Goal: Obtain resource: Obtain resource

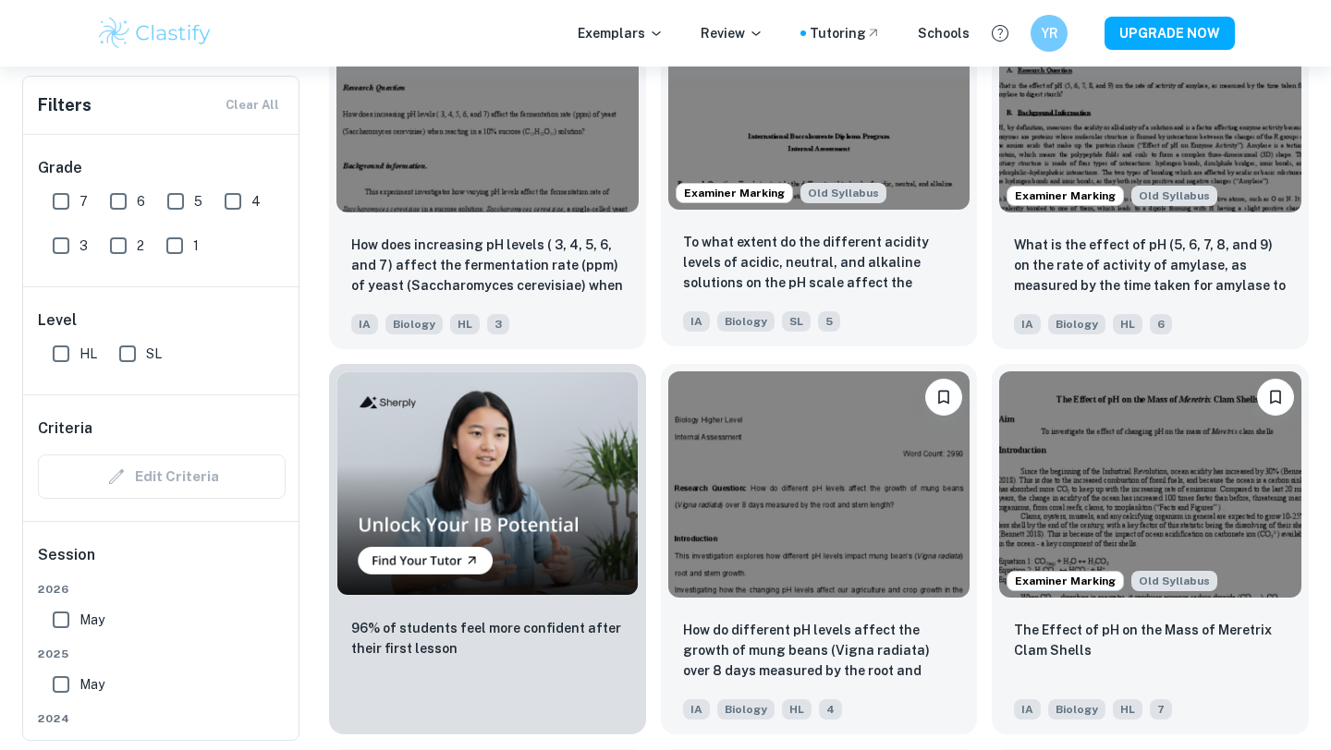
scroll to position [1080, 0]
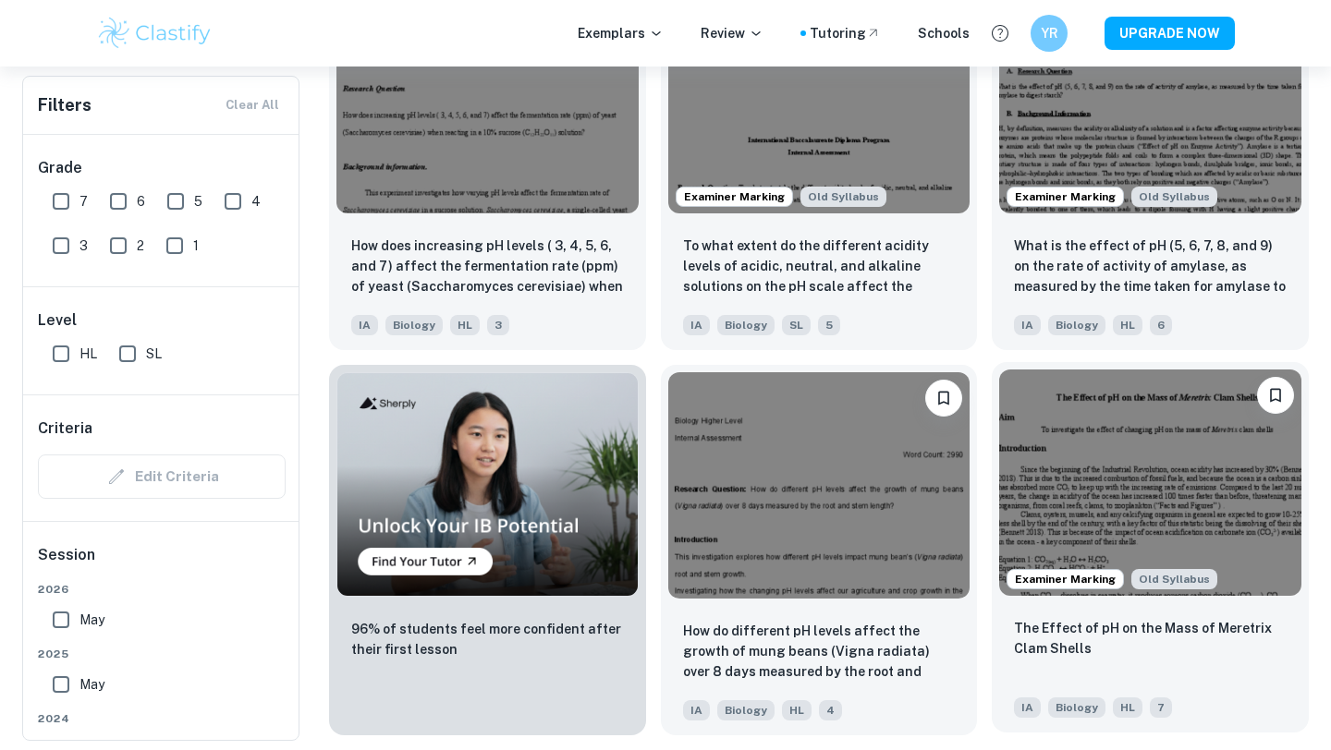
click at [1103, 451] on img at bounding box center [1150, 483] width 302 height 226
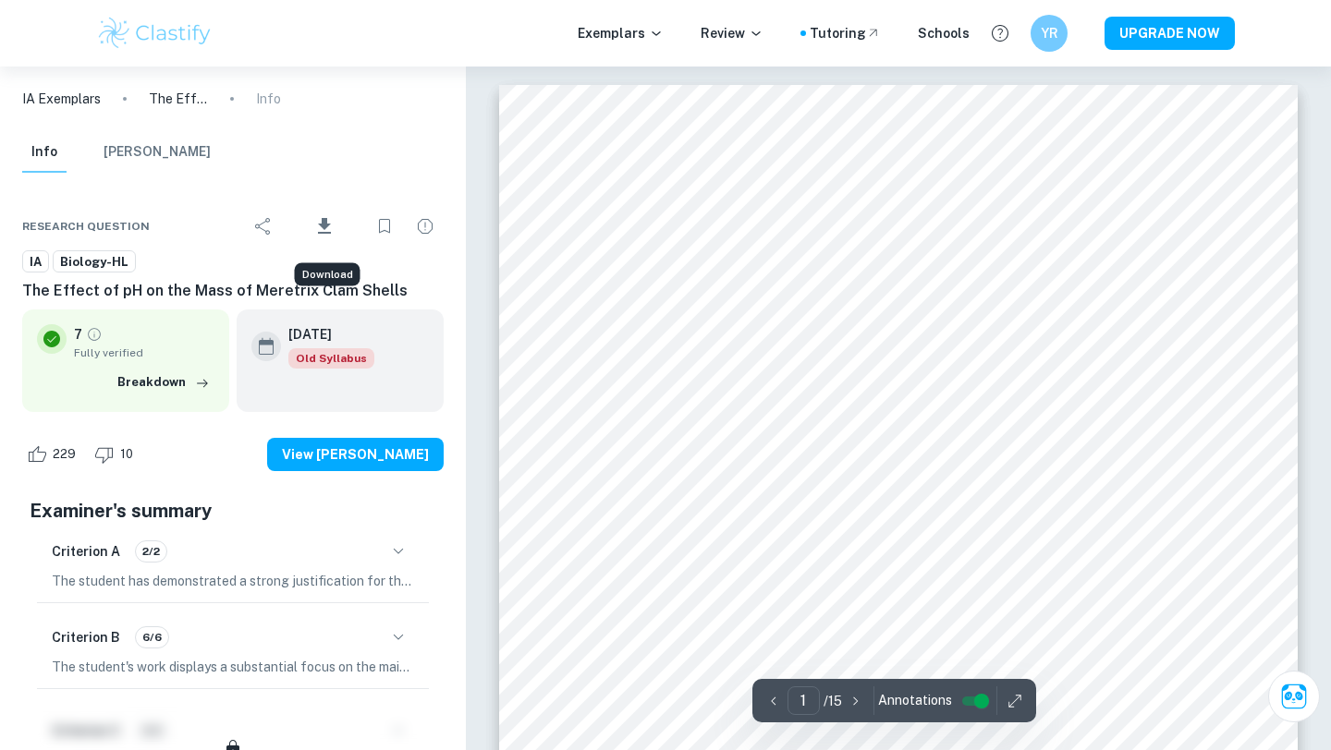
click at [336, 226] on button "Download" at bounding box center [324, 226] width 77 height 48
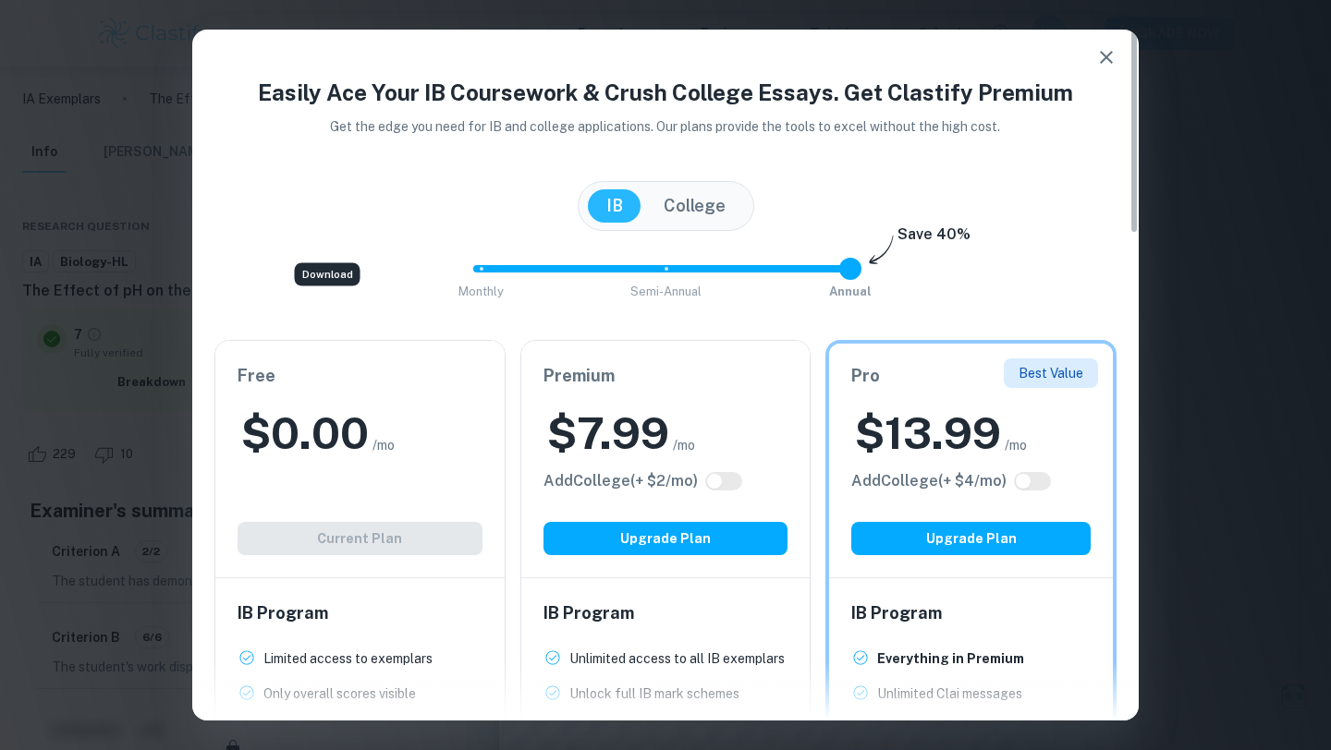
click at [1111, 54] on icon "button" at bounding box center [1106, 57] width 13 height 13
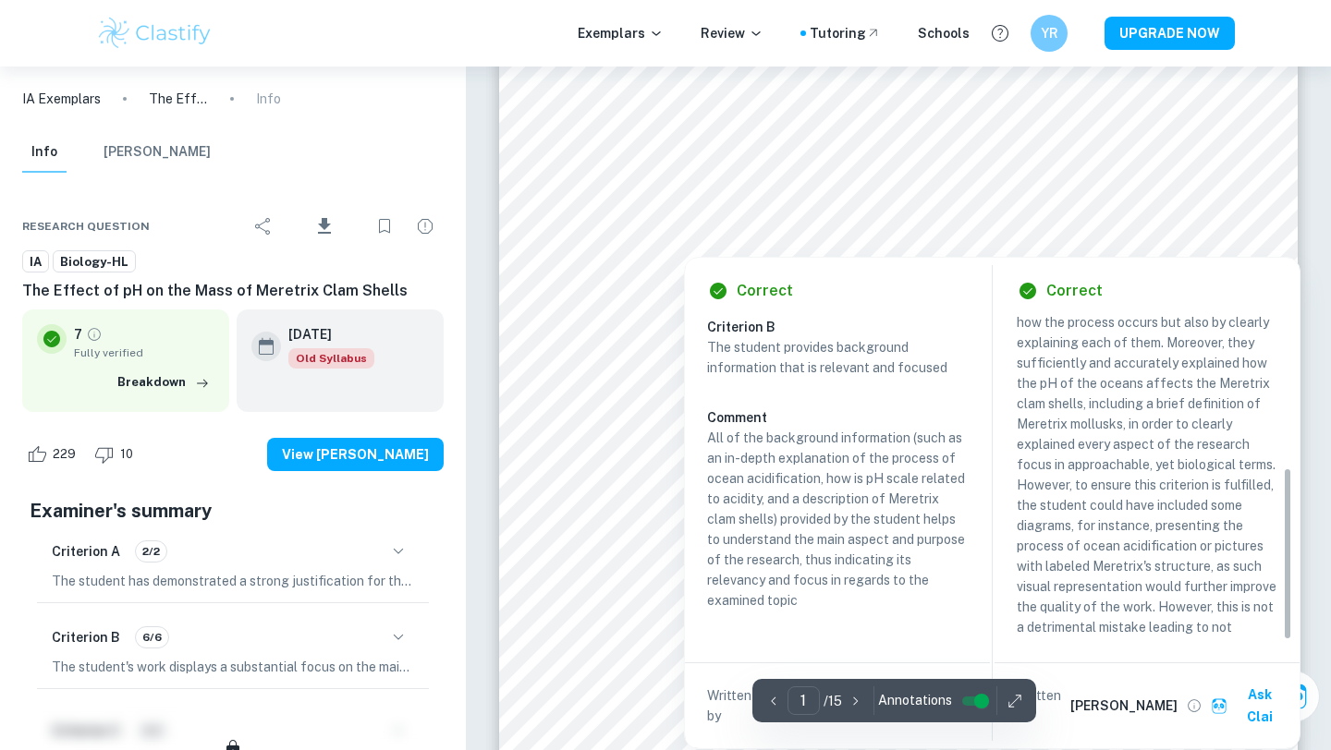
scroll to position [282, 0]
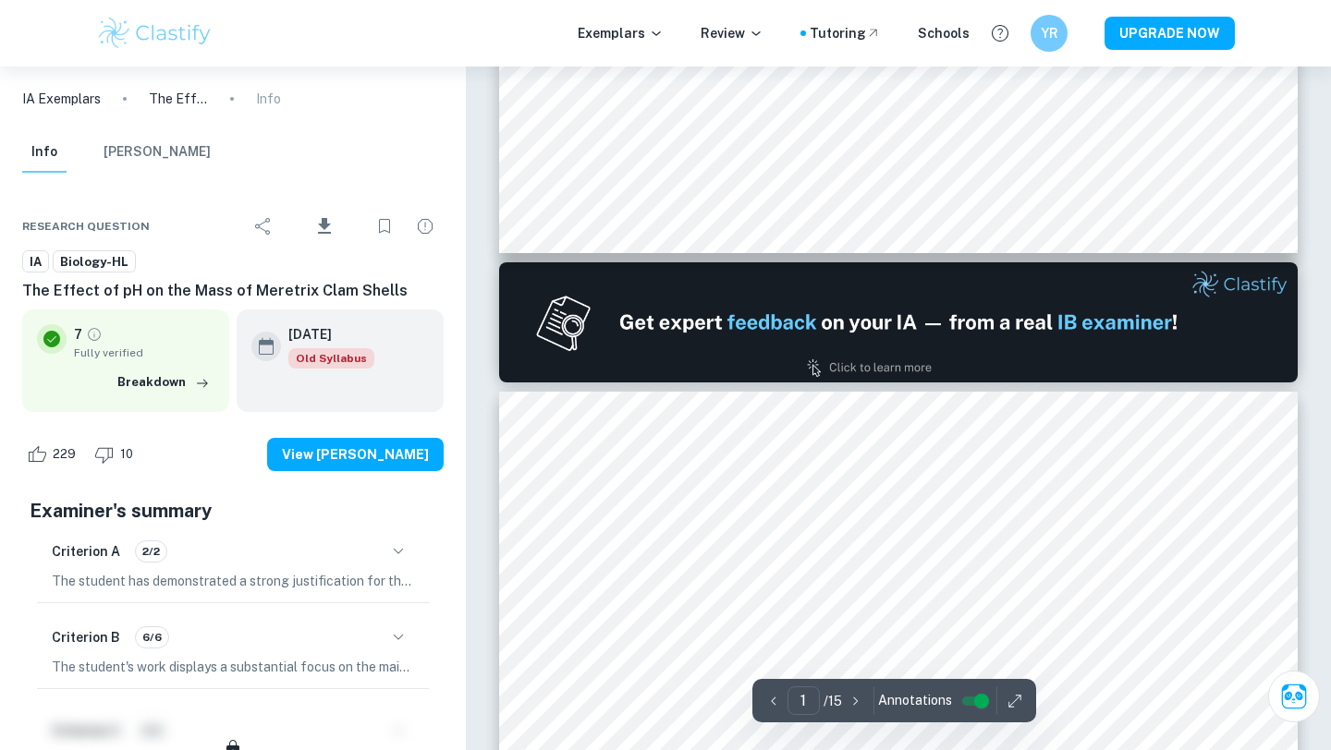
type input "2"
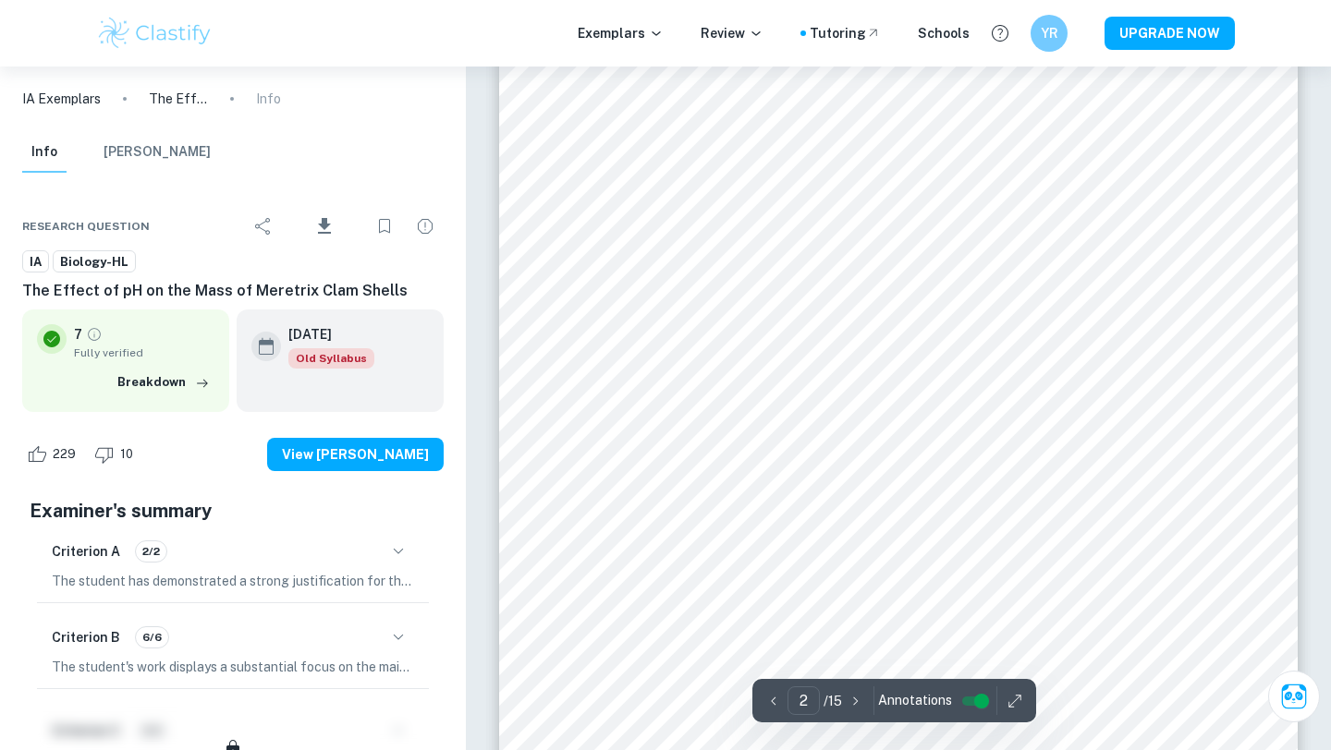
scroll to position [1711, 0]
